Goal: Find specific page/section: Find specific page/section

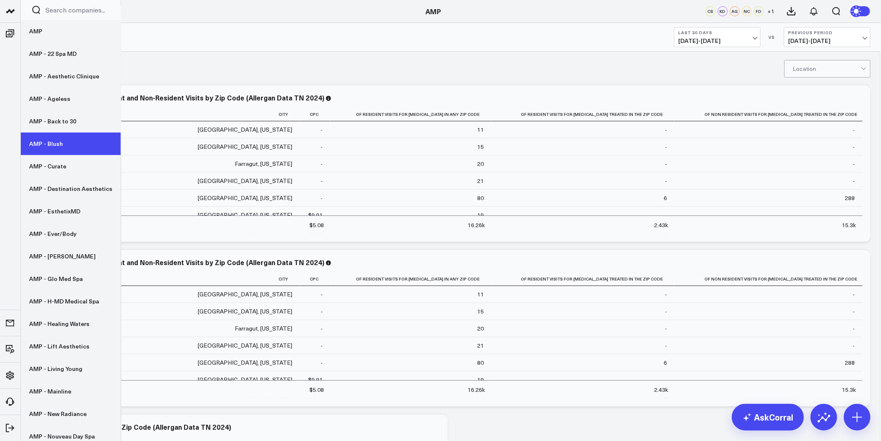
click at [47, 144] on link "AMP - Blush" at bounding box center [71, 143] width 100 height 22
